Goal: Navigation & Orientation: Understand site structure

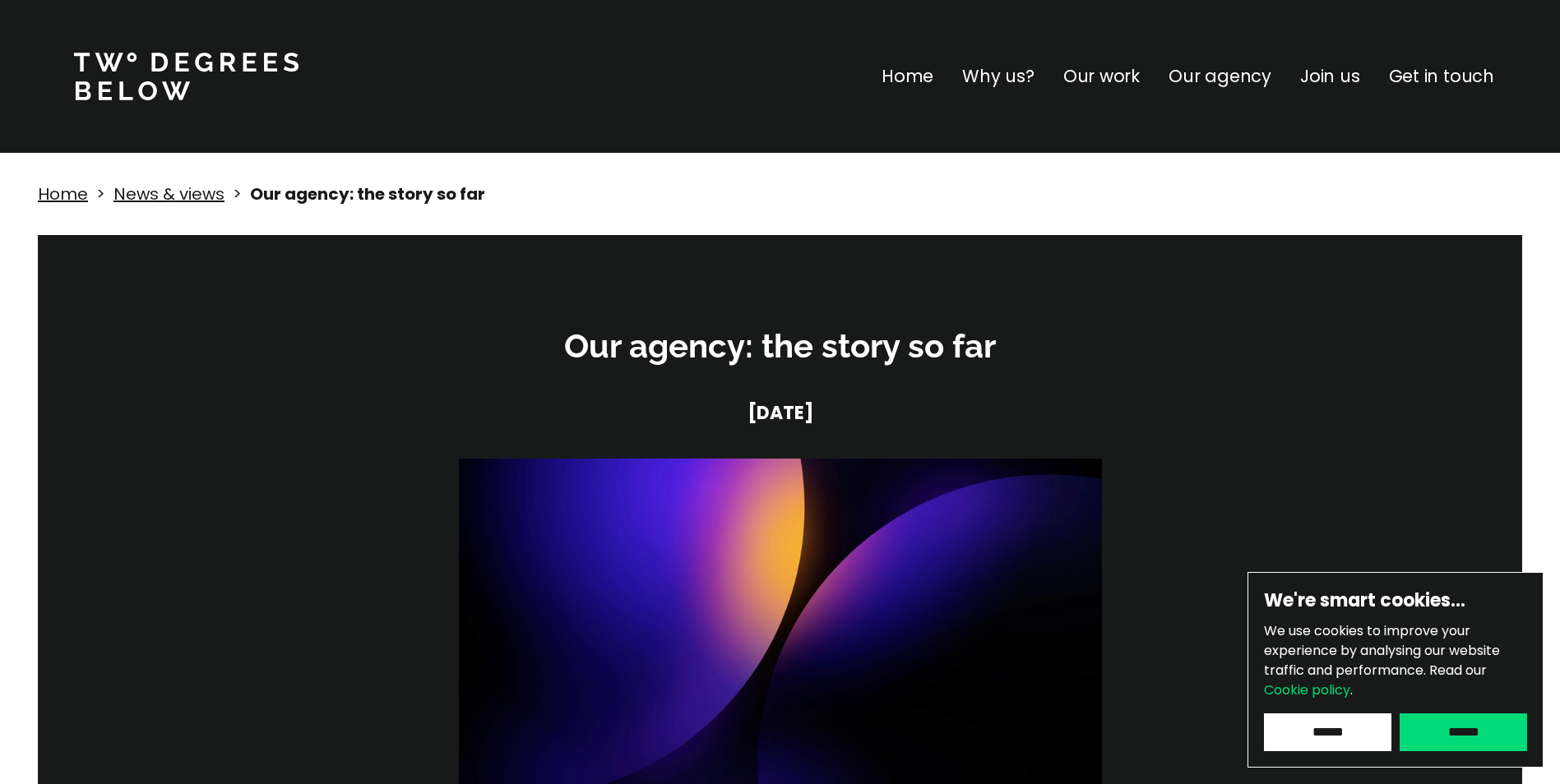
click at [1020, 73] on p "Why us?" at bounding box center [997, 76] width 72 height 27
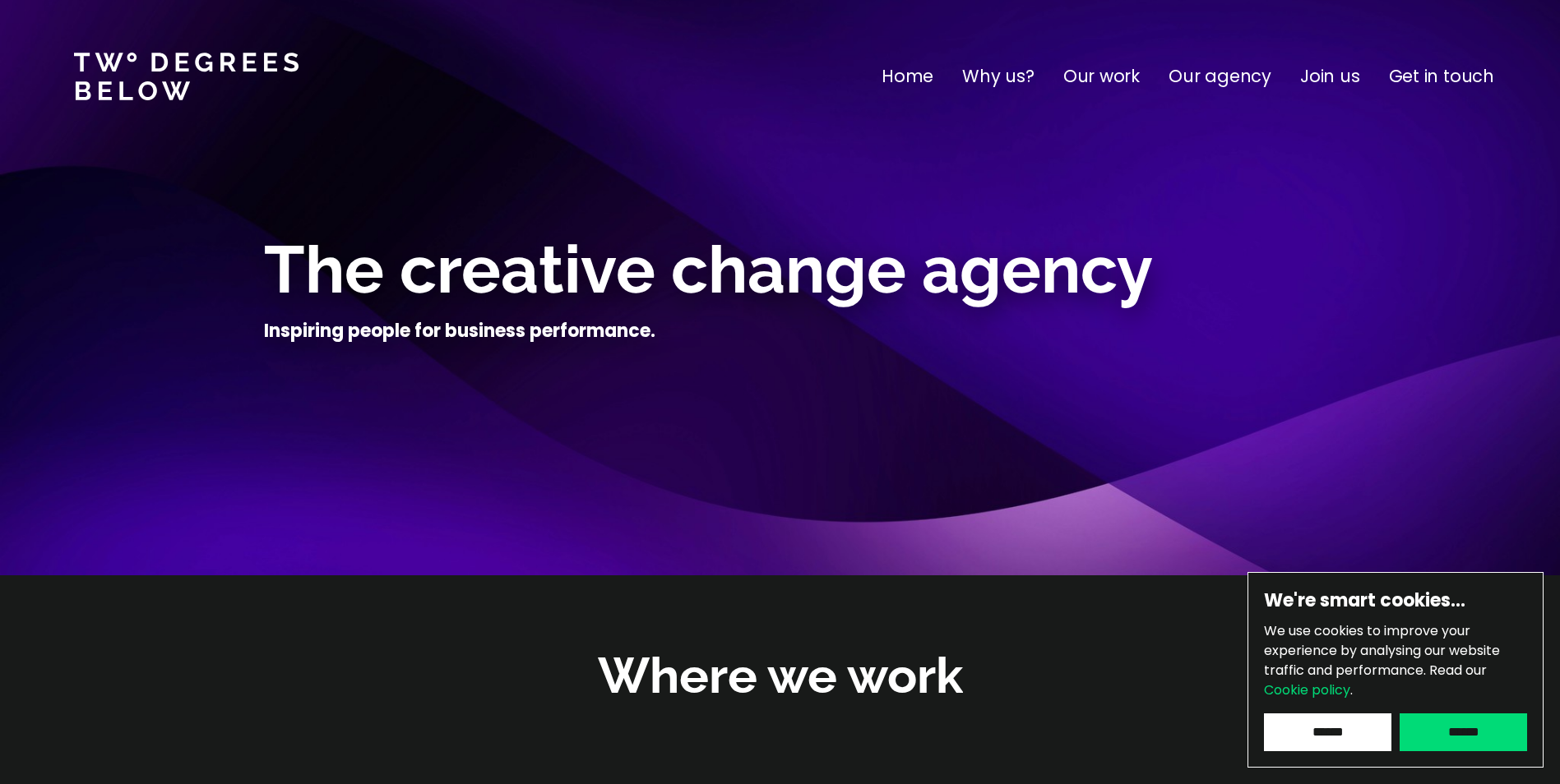
scroll to position [575, 0]
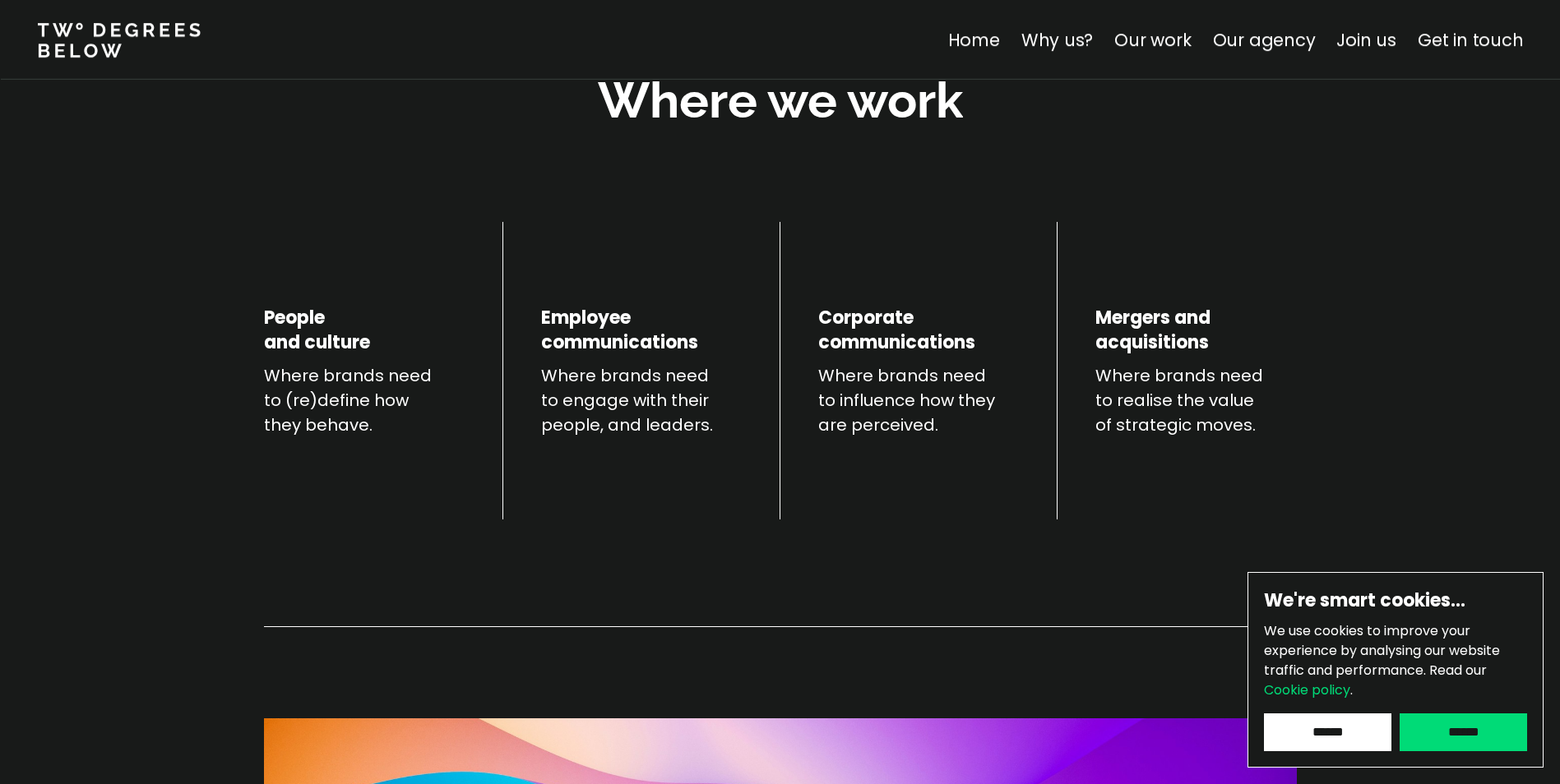
click at [318, 369] on p "Where brands need to (re)define how they behave." at bounding box center [365, 400] width 201 height 74
click at [1369, 39] on link "Join us" at bounding box center [1366, 39] width 60 height 24
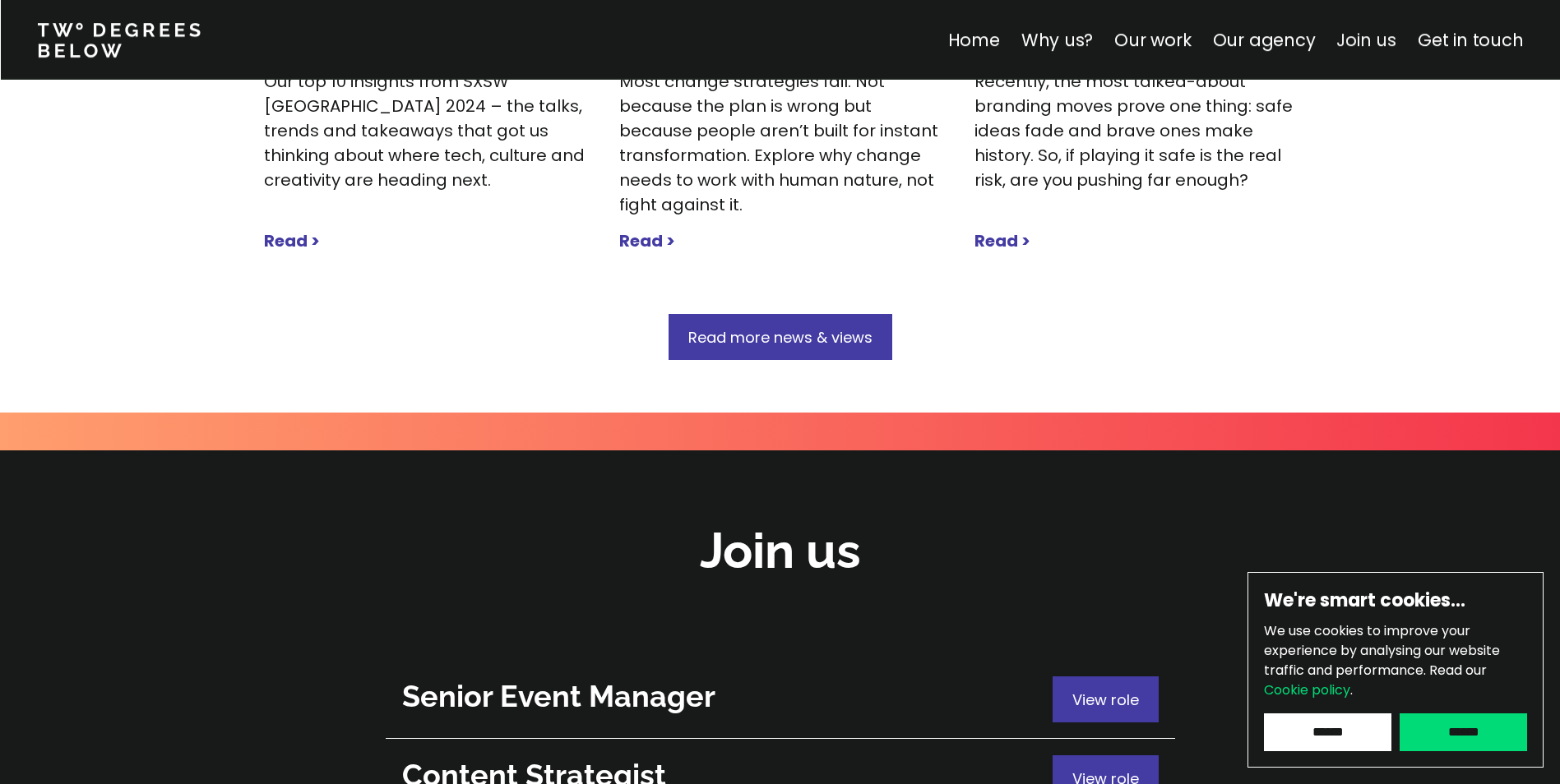
scroll to position [5833, 0]
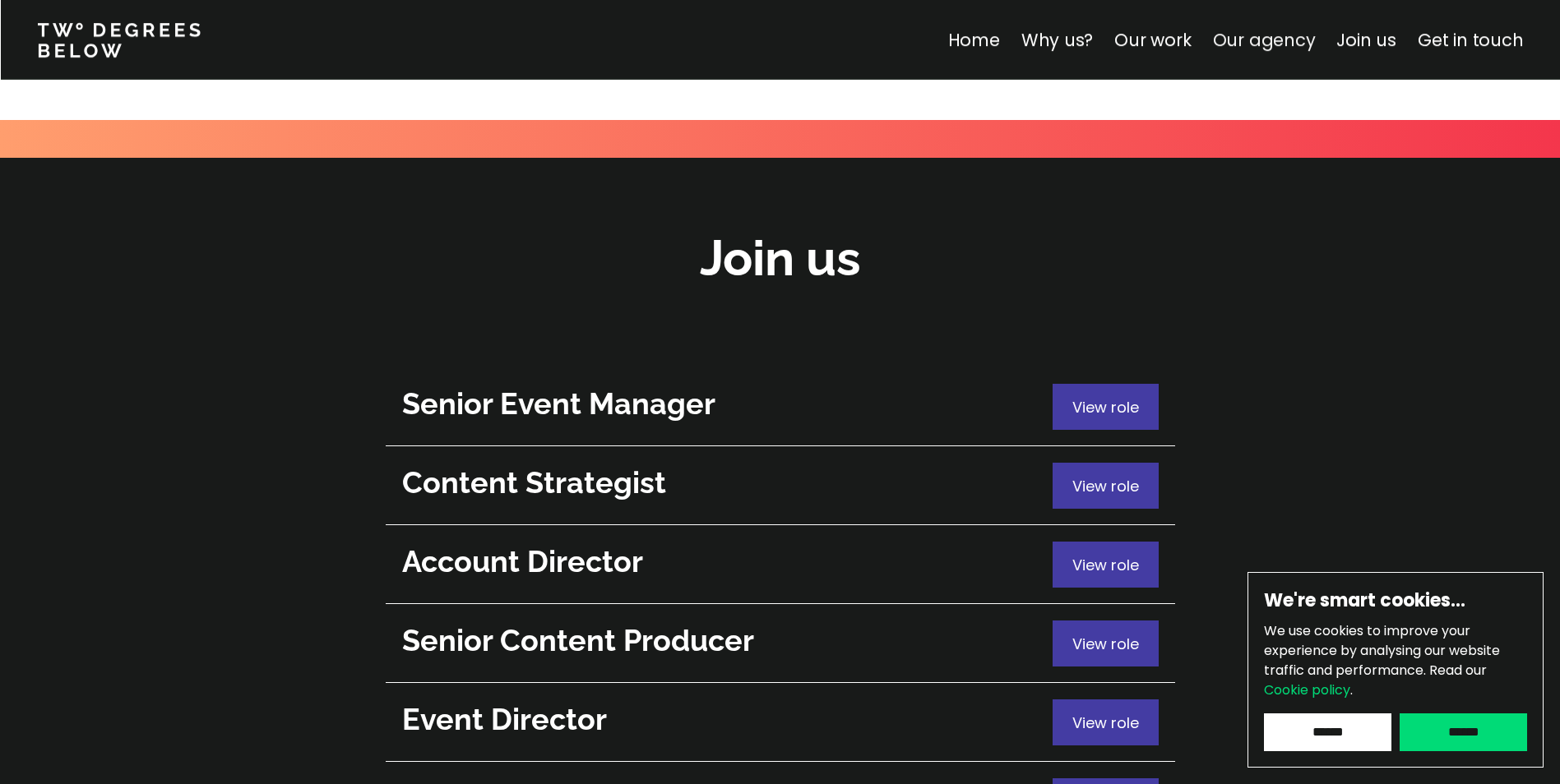
click at [1294, 33] on link "Our agency" at bounding box center [1263, 39] width 102 height 24
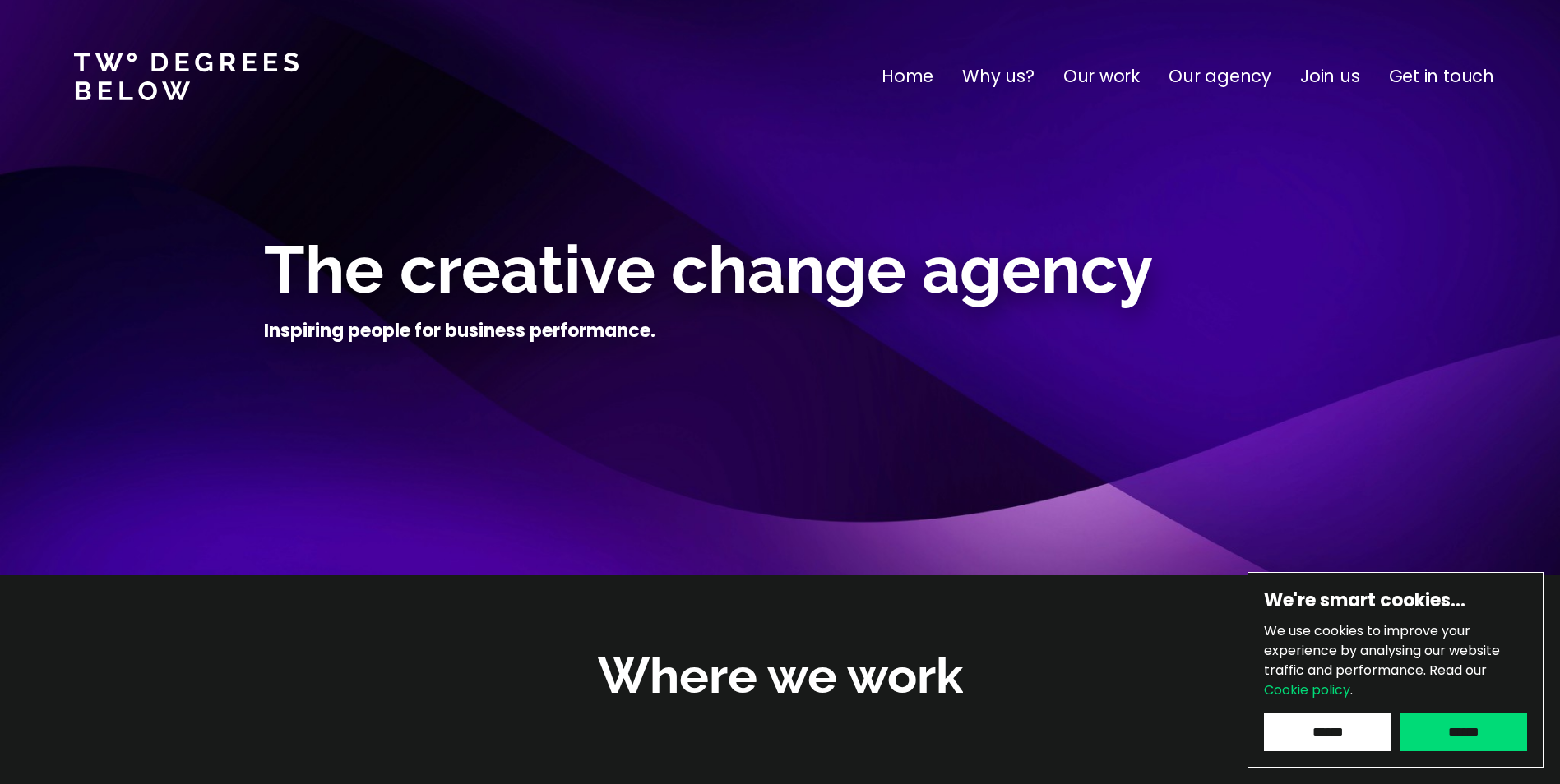
click at [1115, 80] on p "Our work" at bounding box center [1102, 76] width 77 height 27
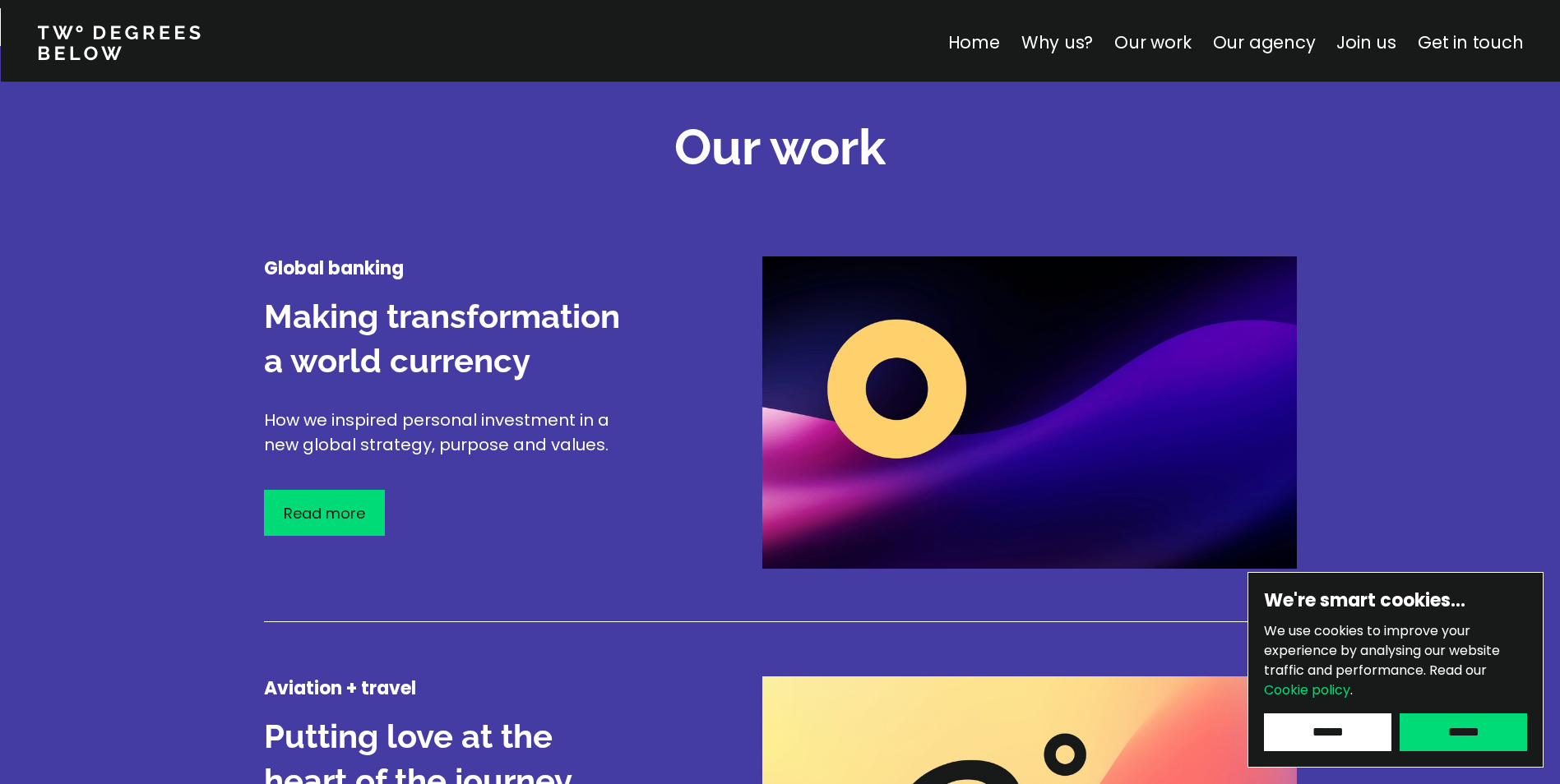
scroll to position [1926, 0]
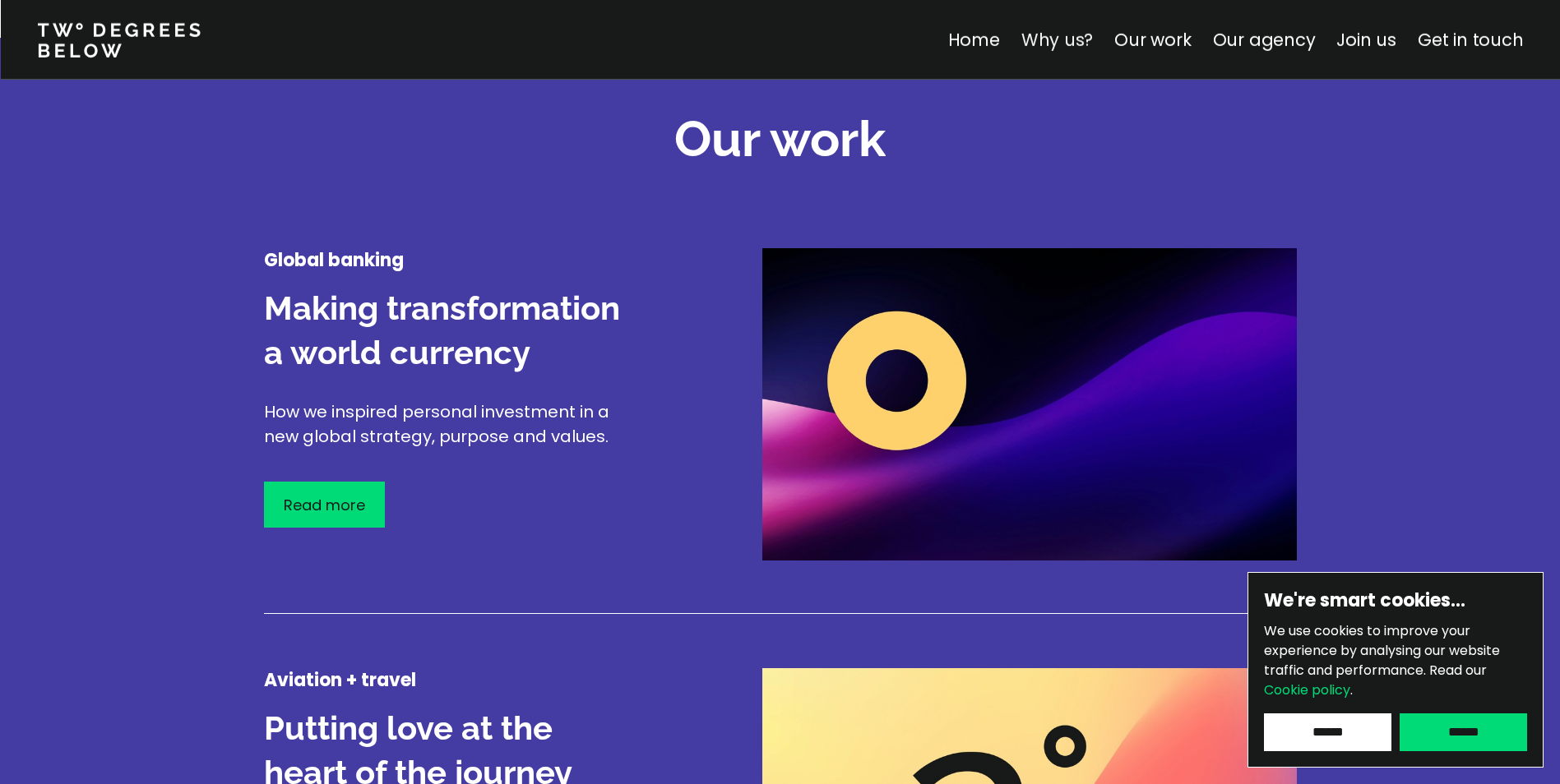
click at [1067, 43] on link "Why us?" at bounding box center [1056, 39] width 72 height 24
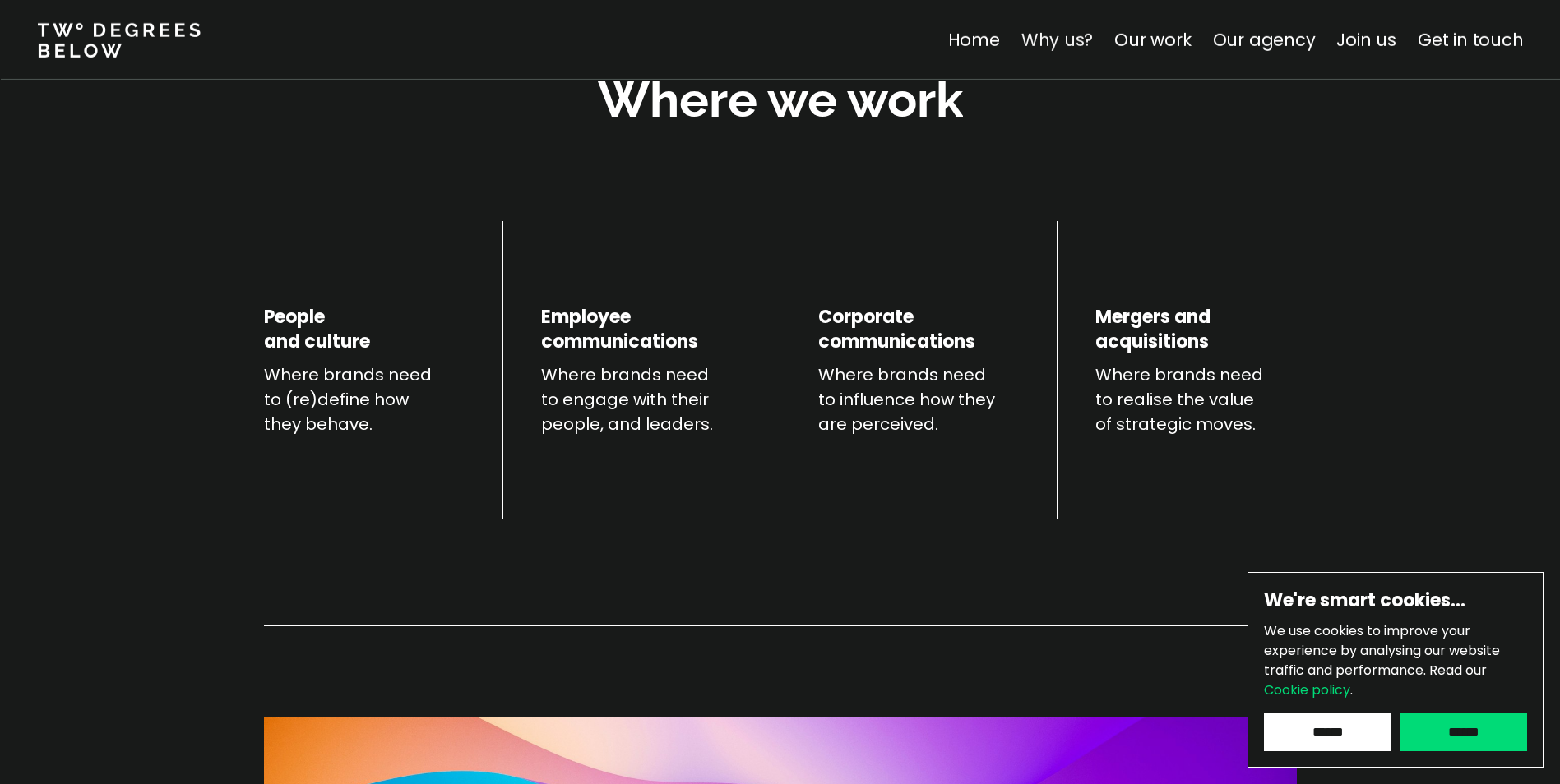
scroll to position [575, 0]
click at [849, 366] on p "Where brands need to influence how they are perceived." at bounding box center [918, 400] width 201 height 74
click at [1381, 37] on link "Join us" at bounding box center [1366, 39] width 60 height 24
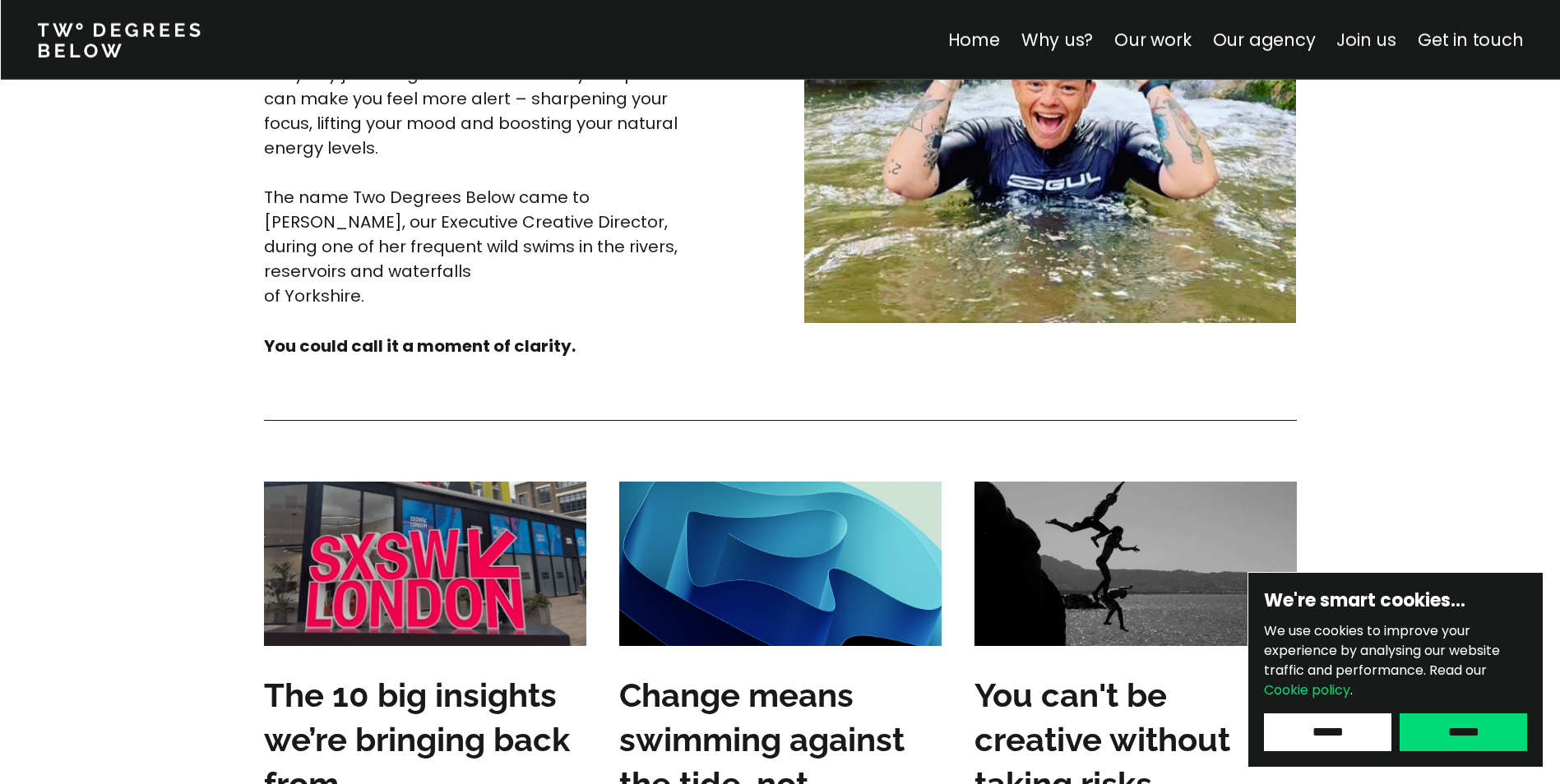
scroll to position [5833, 0]
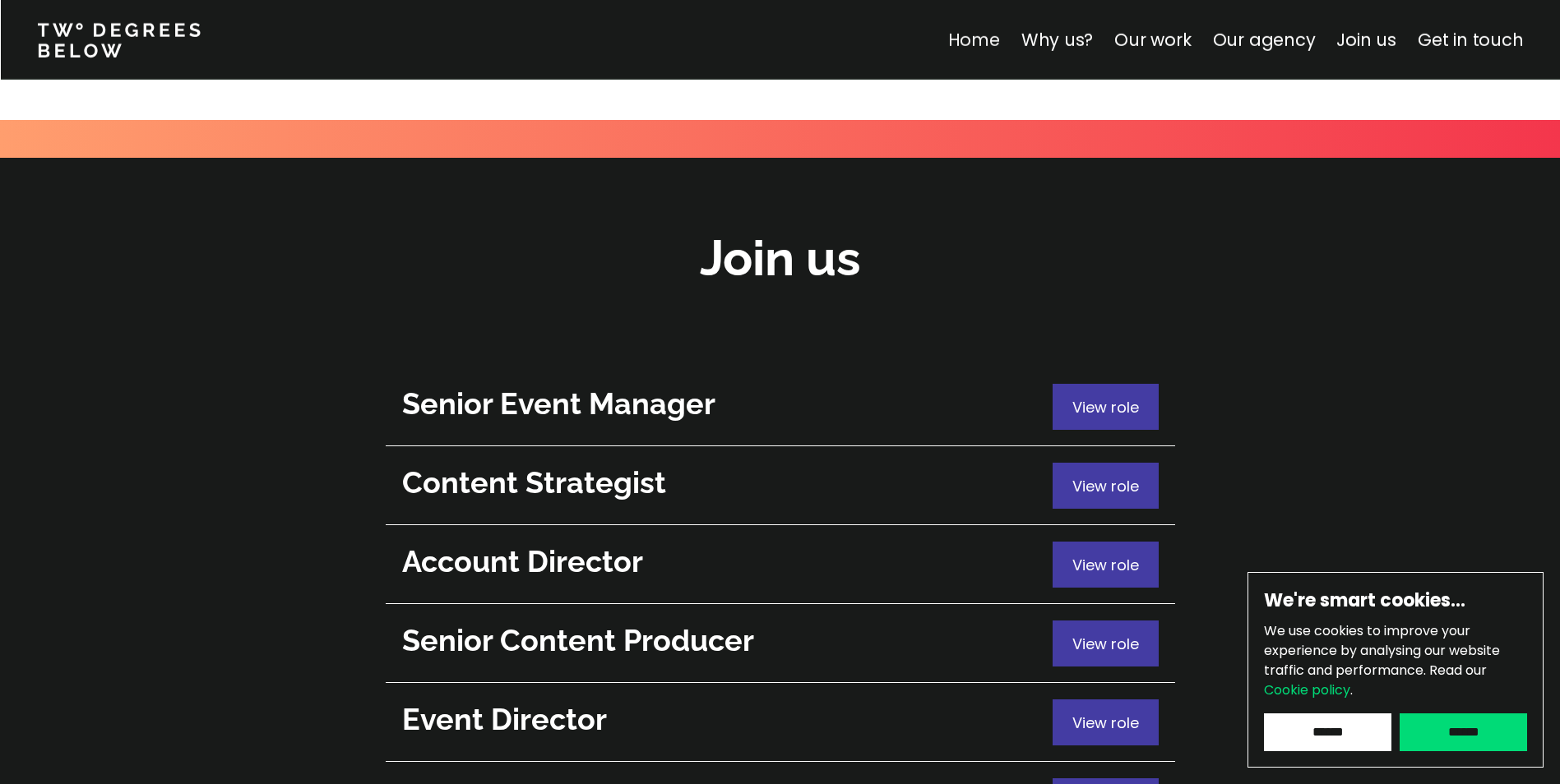
click at [981, 37] on link "Home" at bounding box center [973, 39] width 52 height 24
